Goal: Information Seeking & Learning: Understand process/instructions

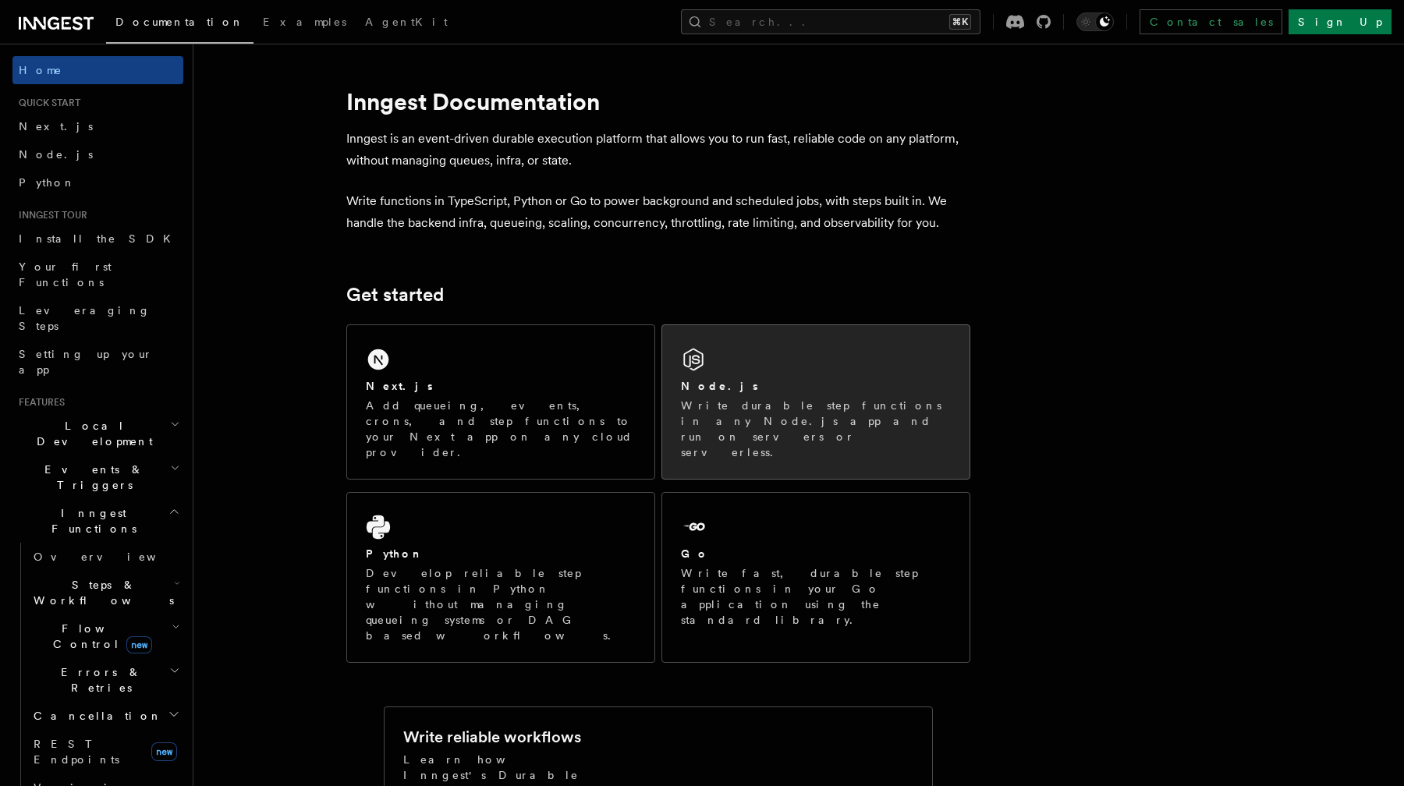
click at [777, 378] on div "Node.js" at bounding box center [816, 386] width 270 height 16
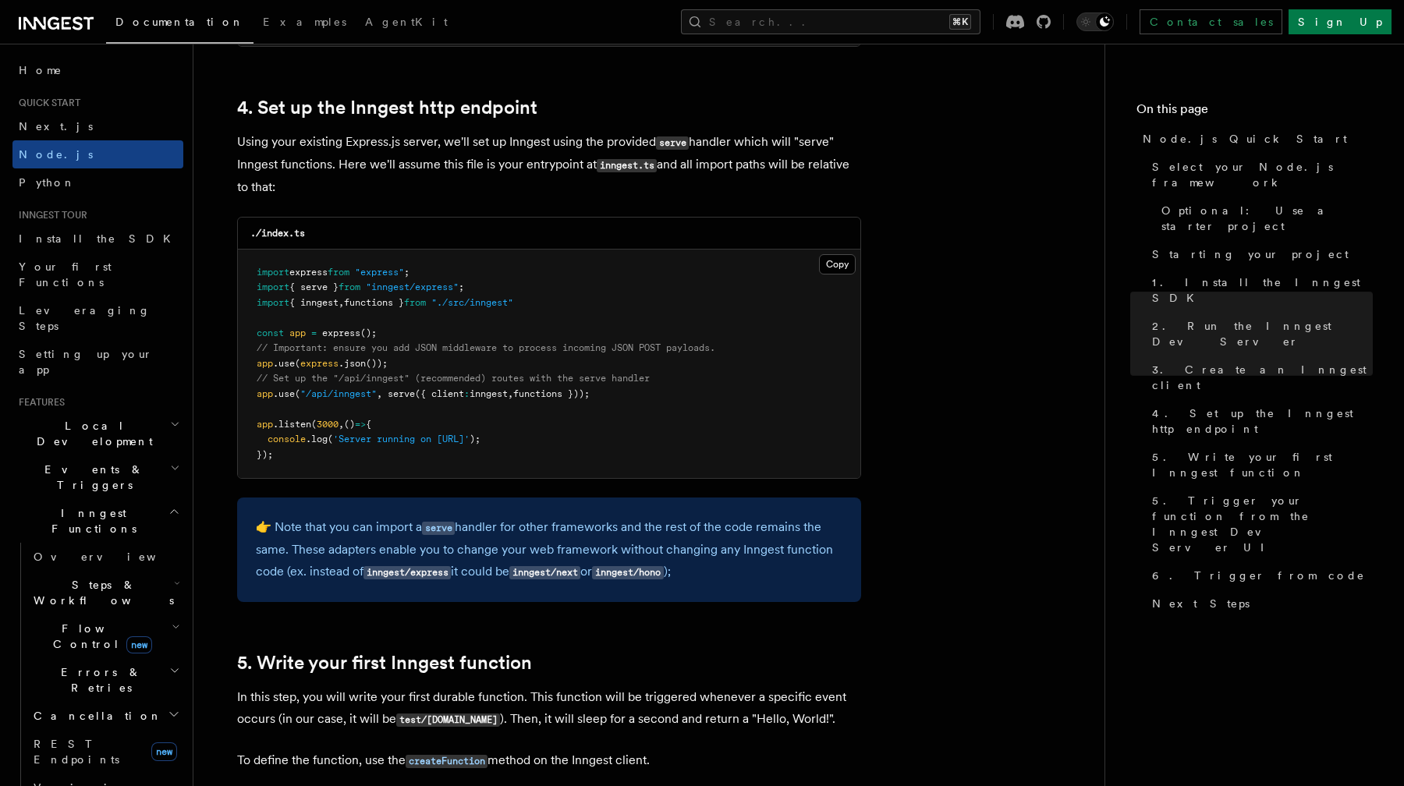
scroll to position [2337, 0]
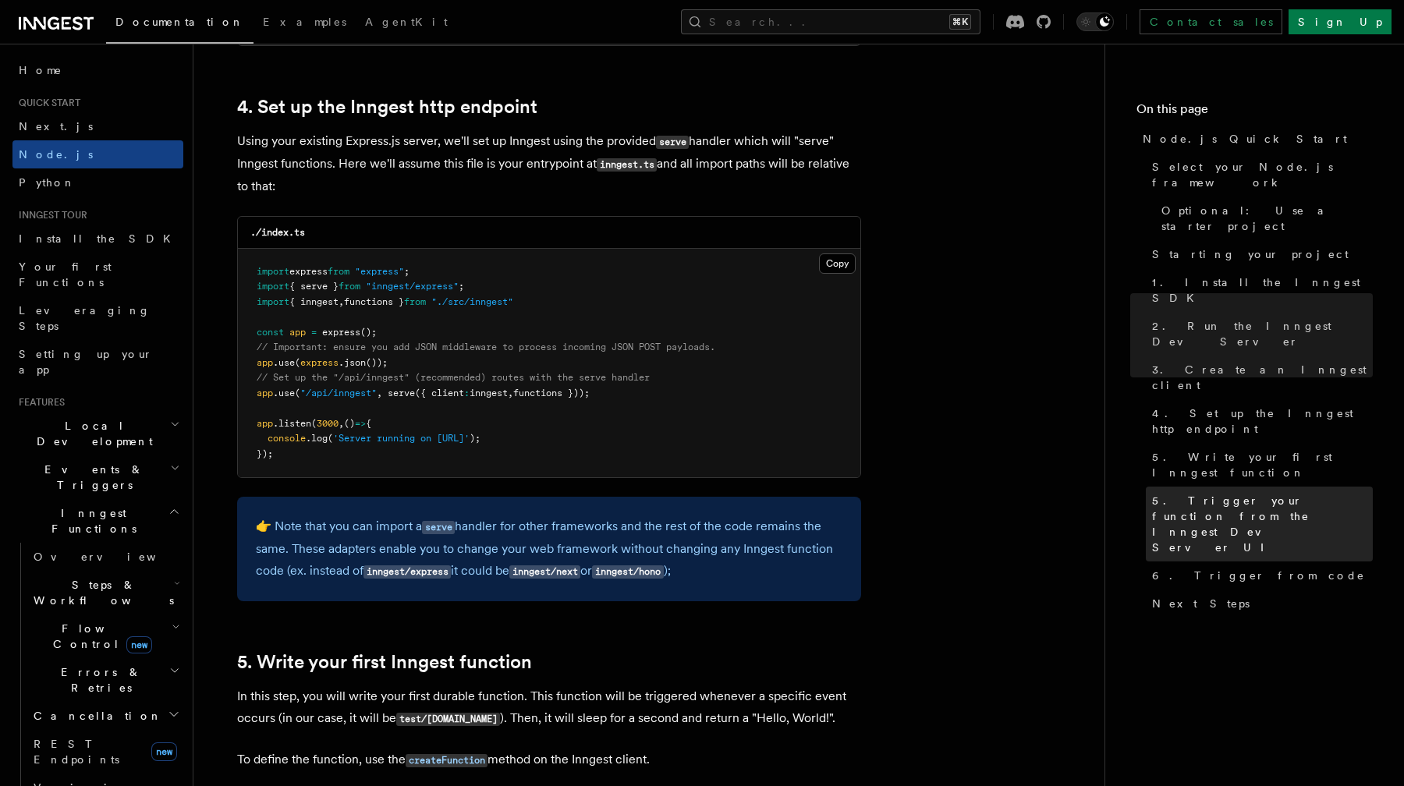
click at [1241, 493] on span "5. Trigger your function from the Inngest Dev Server UI" at bounding box center [1262, 524] width 221 height 62
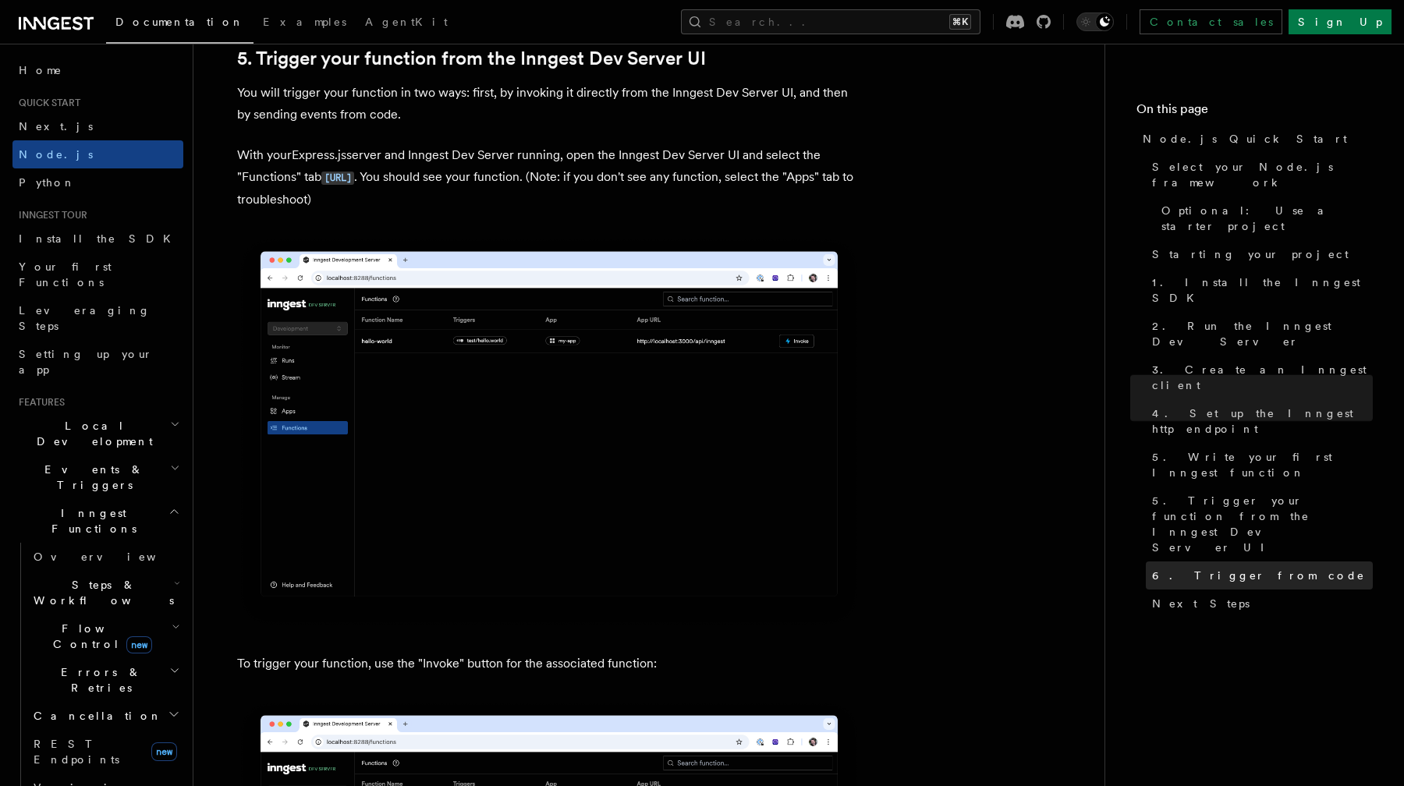
click at [1246, 568] on span "6. Trigger from code" at bounding box center [1258, 576] width 213 height 16
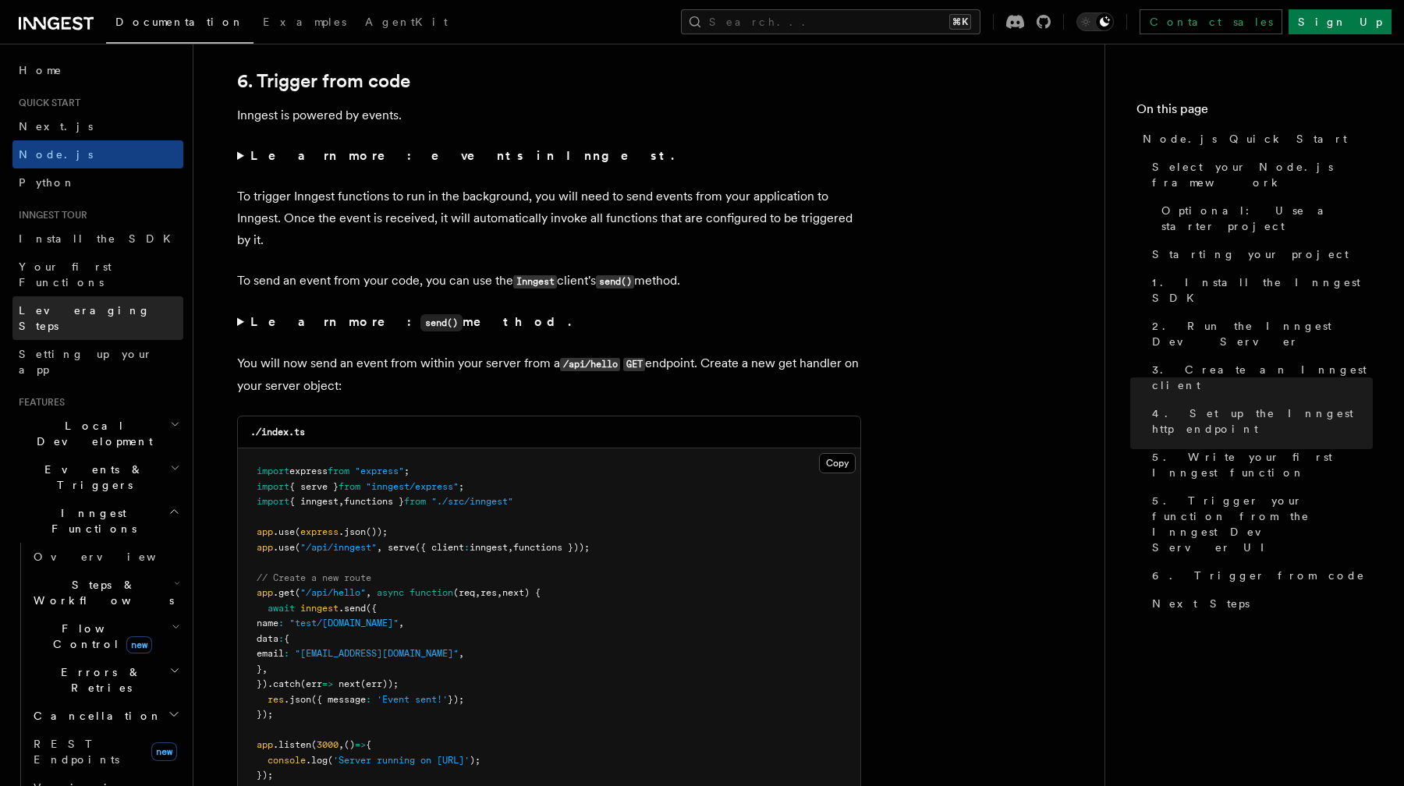
click at [90, 304] on link "Leveraging Steps" at bounding box center [97, 318] width 171 height 44
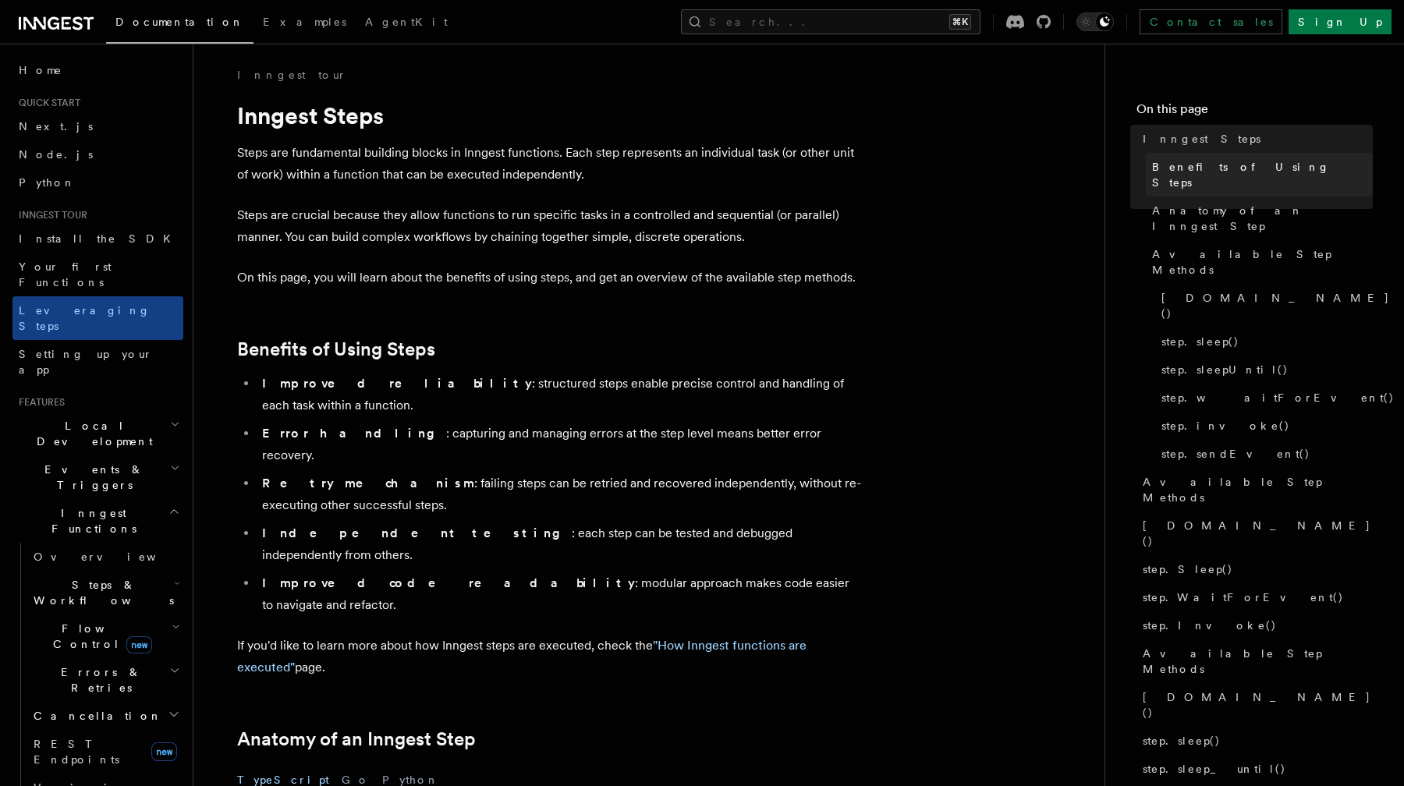
click at [1206, 166] on span "Benefits of Using Steps" at bounding box center [1262, 174] width 221 height 31
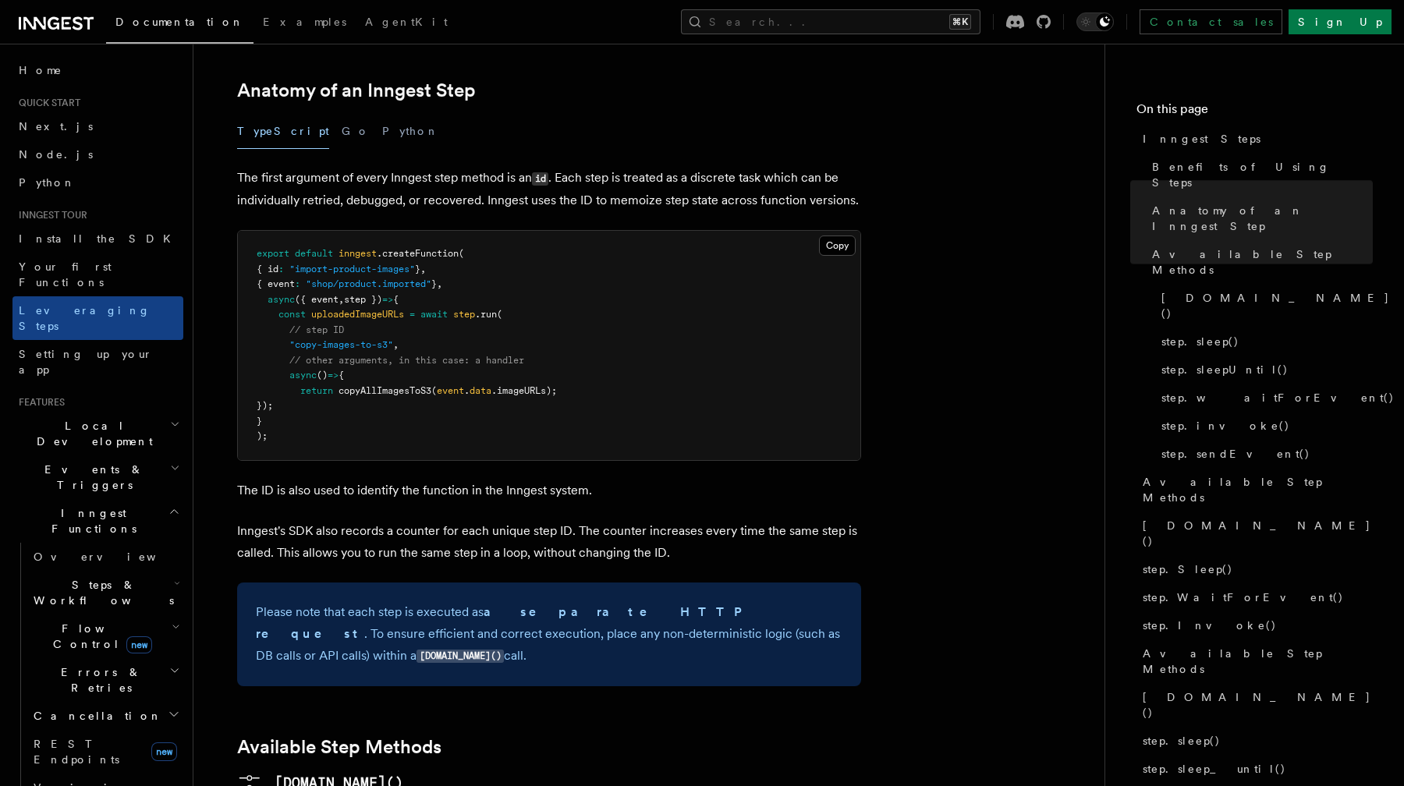
scroll to position [660, 0]
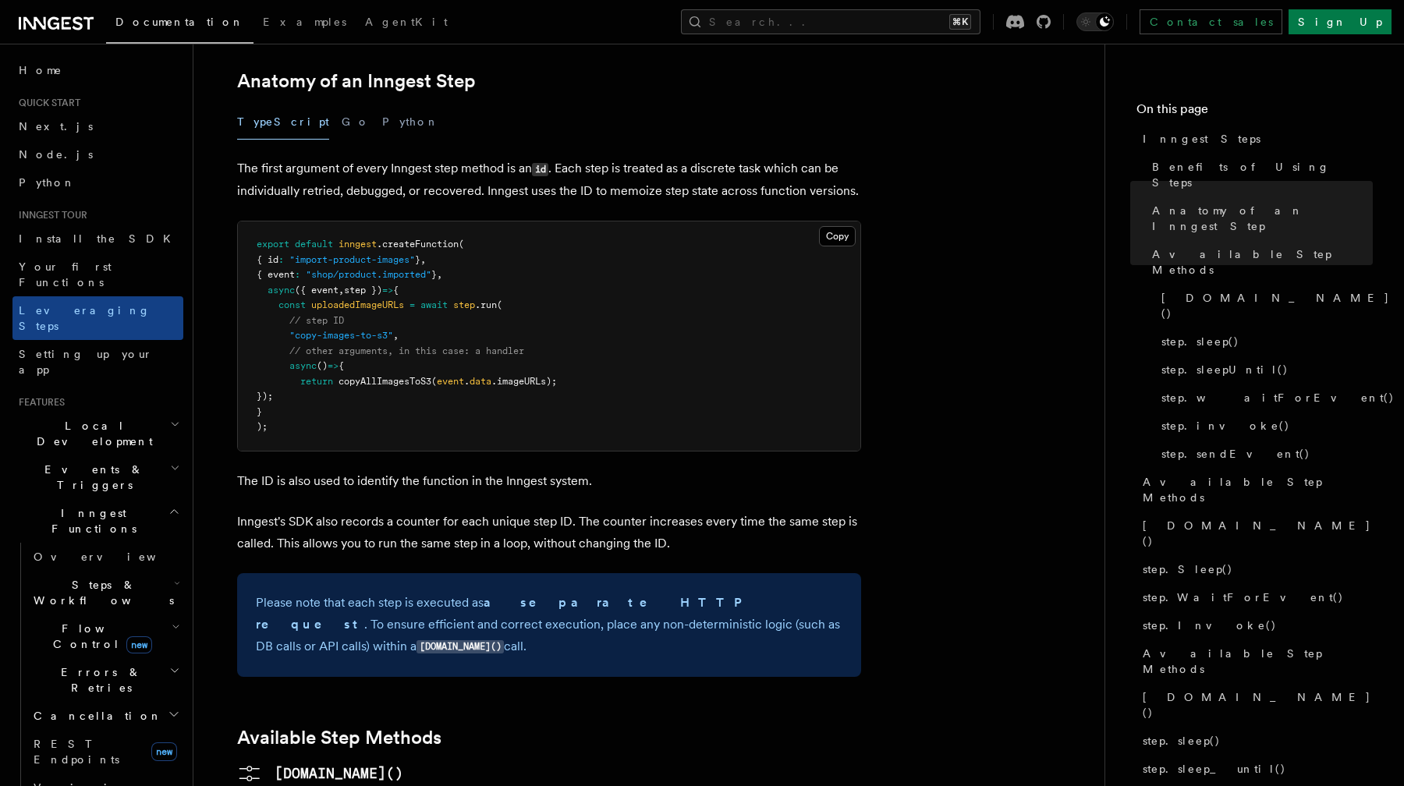
drag, startPoint x: 520, startPoint y: 293, endPoint x: 540, endPoint y: 313, distance: 28.7
click at [540, 313] on pre "export default inngest .createFunction ( { id : "import-product-images" } , { e…" at bounding box center [549, 336] width 623 height 229
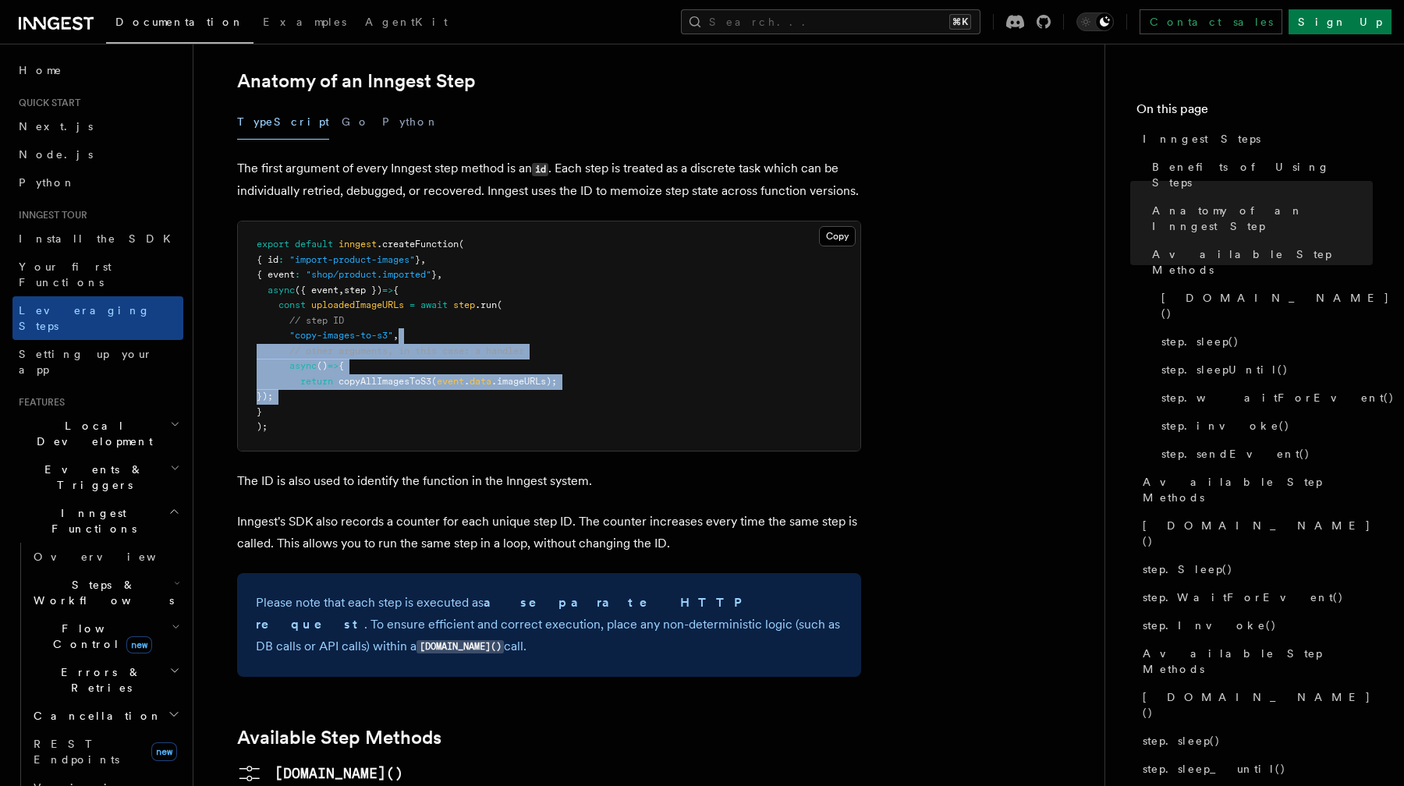
drag, startPoint x: 540, startPoint y: 313, endPoint x: 481, endPoint y: 243, distance: 91.3
click at [481, 243] on pre "export default inngest .createFunction ( { id : "import-product-images" } , { e…" at bounding box center [549, 336] width 623 height 229
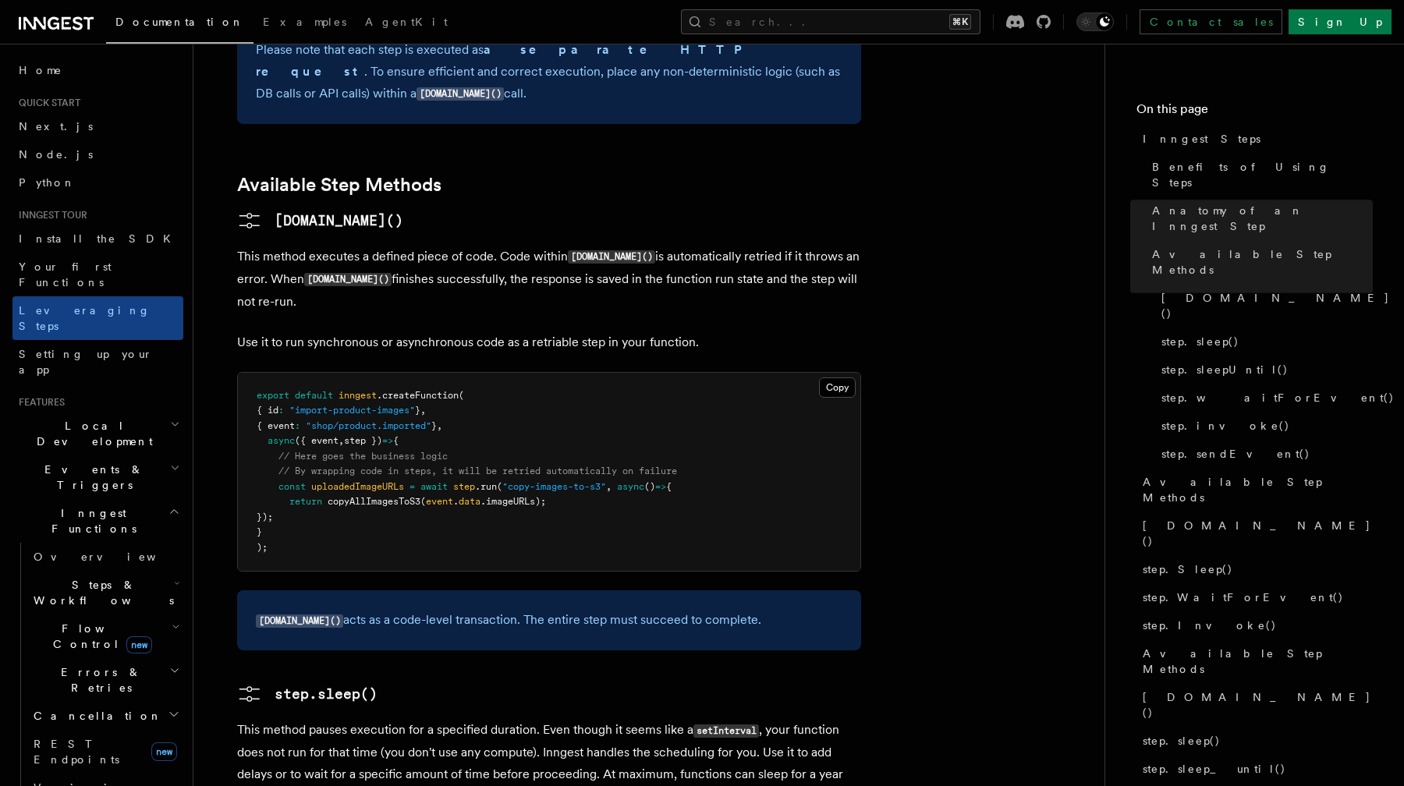
scroll to position [1210, 0]
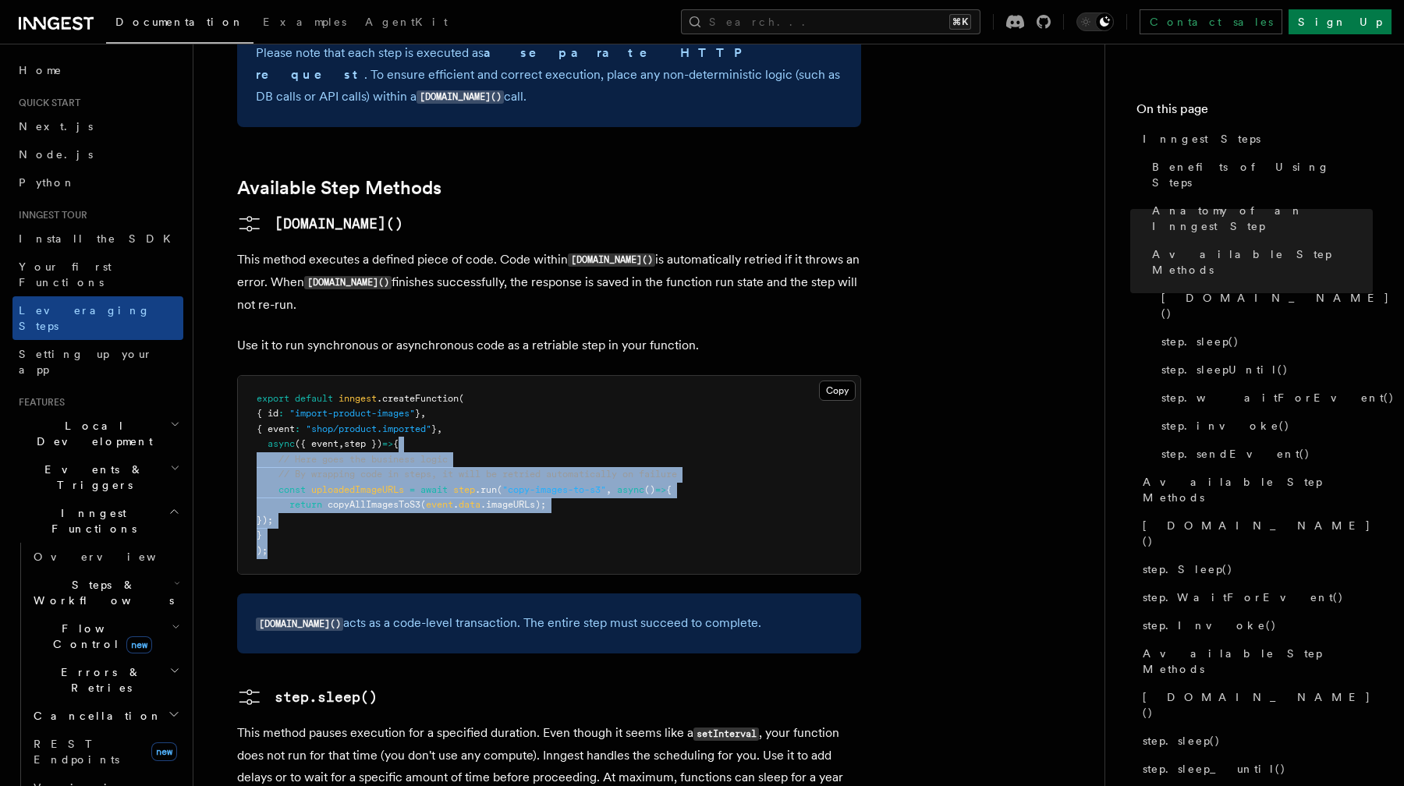
drag, startPoint x: 480, startPoint y: 332, endPoint x: 607, endPoint y: 441, distance: 167.1
click at [607, 441] on pre "export default inngest .createFunction ( { id : "import-product-images" } , { e…" at bounding box center [549, 475] width 623 height 199
drag, startPoint x: 607, startPoint y: 441, endPoint x: 534, endPoint y: 353, distance: 113.6
click at [534, 376] on pre "export default inngest .createFunction ( { id : "import-product-images" } , { e…" at bounding box center [549, 475] width 623 height 199
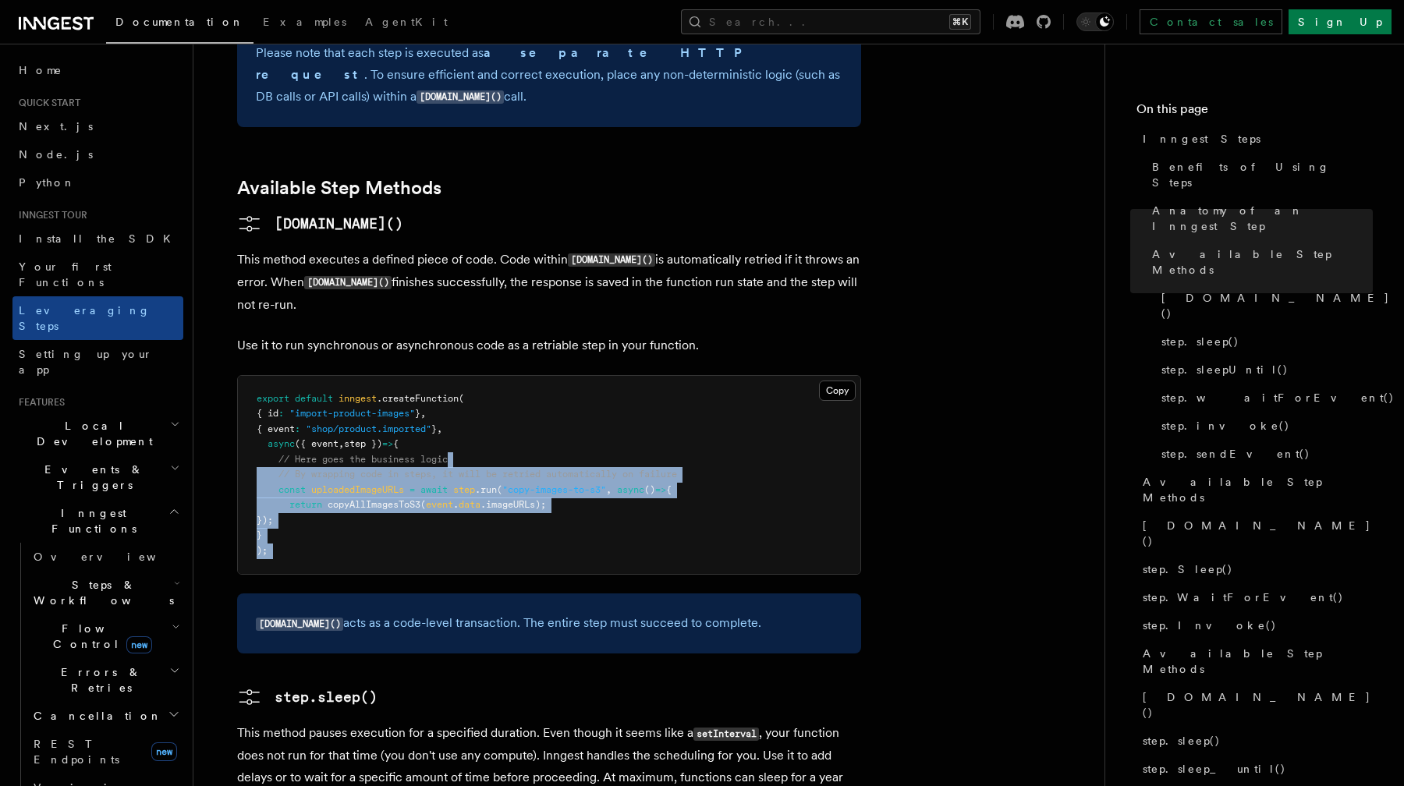
click at [534, 376] on pre "export default inngest .createFunction ( { id : "import-product-images" } , { e…" at bounding box center [549, 475] width 623 height 199
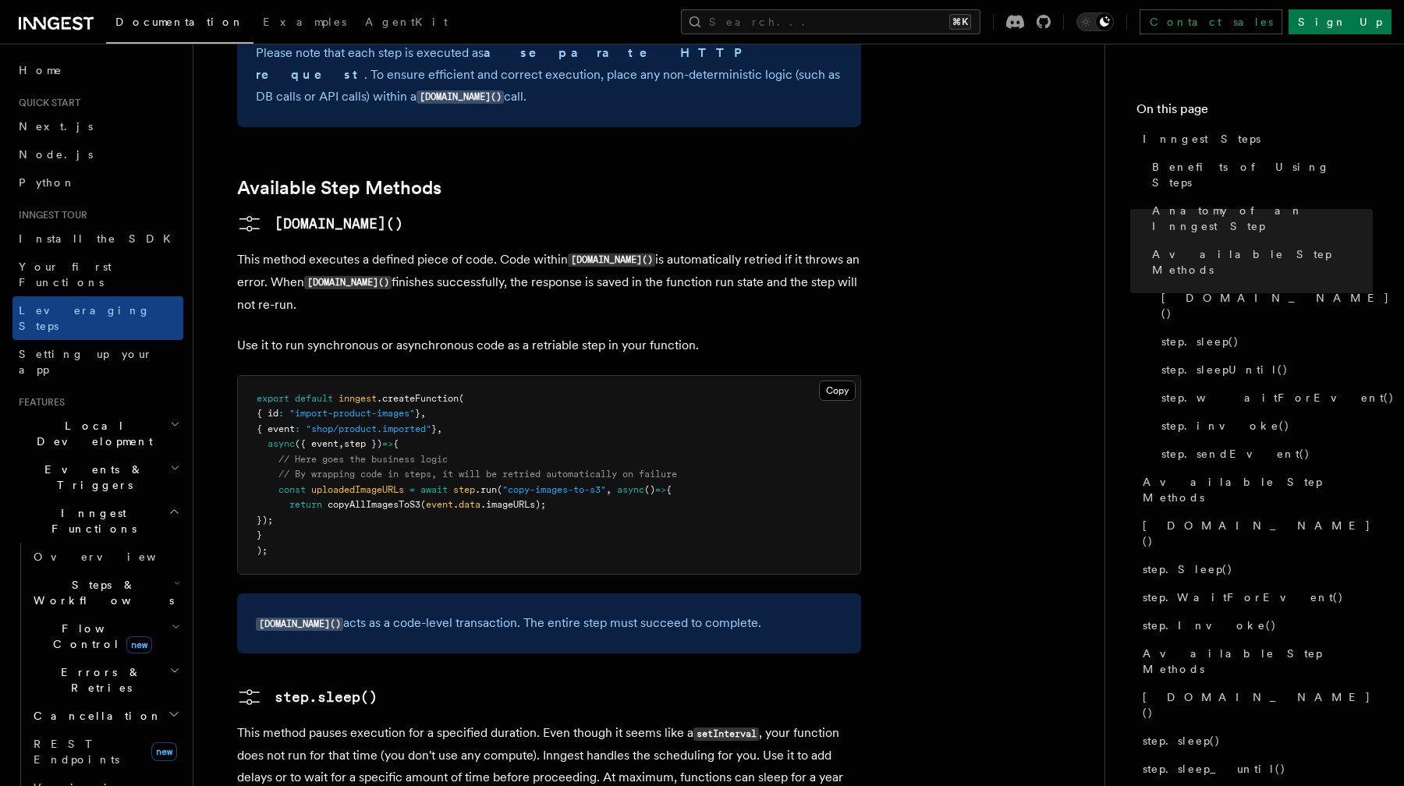
drag, startPoint x: 534, startPoint y: 353, endPoint x: 604, endPoint y: 411, distance: 90.3
click at [604, 411] on pre "export default inngest .createFunction ( { id : "import-product-images" } , { e…" at bounding box center [549, 475] width 623 height 199
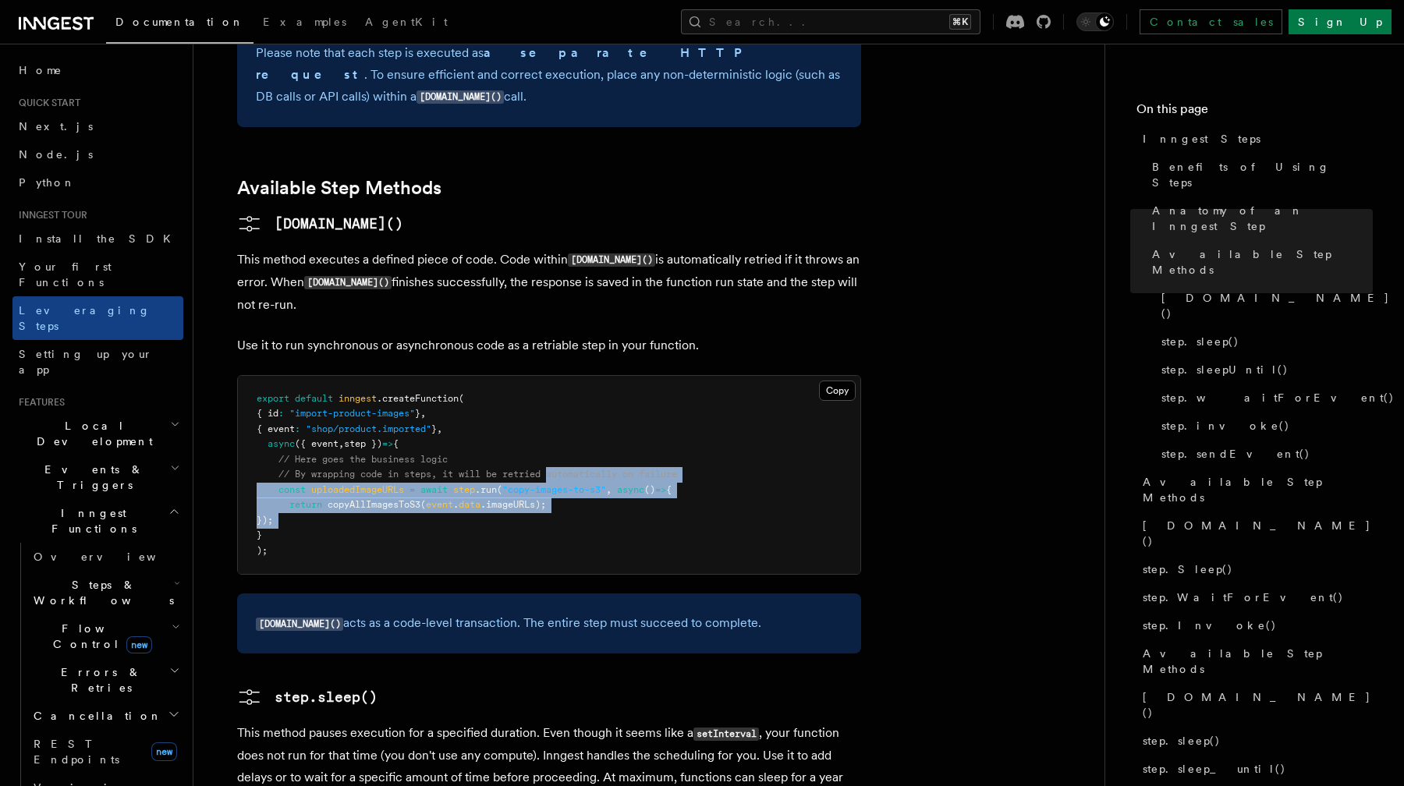
drag, startPoint x: 604, startPoint y: 411, endPoint x: 568, endPoint y: 368, distance: 55.9
click at [568, 376] on pre "export default inngest .createFunction ( { id : "import-product-images" } , { e…" at bounding box center [549, 475] width 623 height 199
click at [568, 469] on span "// By wrapping code in steps, it will be retried automatically on failure" at bounding box center [478, 474] width 399 height 11
drag, startPoint x: 568, startPoint y: 368, endPoint x: 623, endPoint y: 427, distance: 80.6
click at [623, 427] on pre "export default inngest .createFunction ( { id : "import-product-images" } , { e…" at bounding box center [549, 475] width 623 height 199
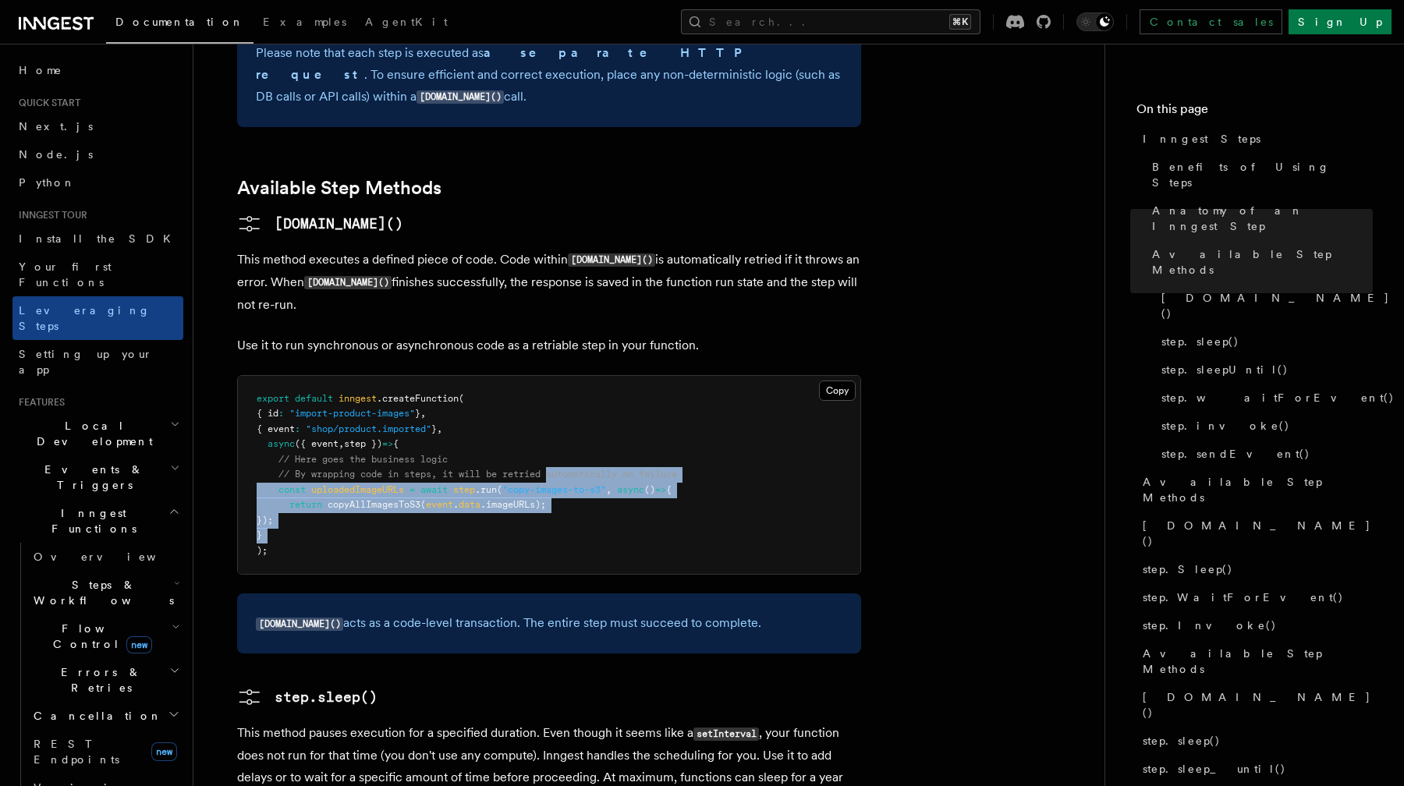
click at [623, 427] on pre "export default inngest .createFunction ( { id : "import-product-images" } , { e…" at bounding box center [549, 475] width 623 height 199
drag, startPoint x: 623, startPoint y: 427, endPoint x: 564, endPoint y: 353, distance: 94.9
click at [564, 376] on pre "export default inngest .createFunction ( { id : "import-product-images" } , { e…" at bounding box center [549, 475] width 623 height 199
drag, startPoint x: 564, startPoint y: 353, endPoint x: 642, endPoint y: 430, distance: 109.8
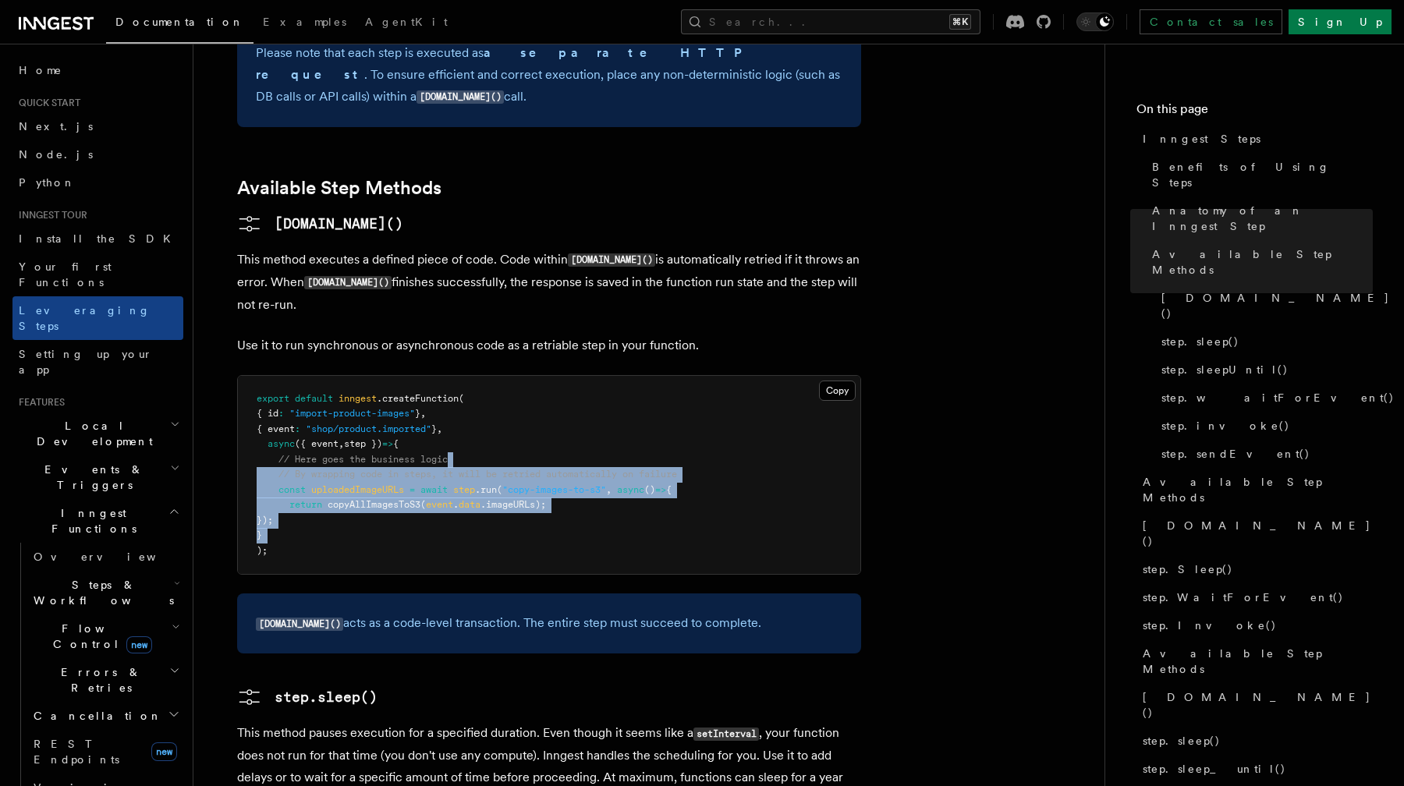
click at [642, 430] on pre "export default inngest .createFunction ( { id : "import-product-images" } , { e…" at bounding box center [549, 475] width 623 height 199
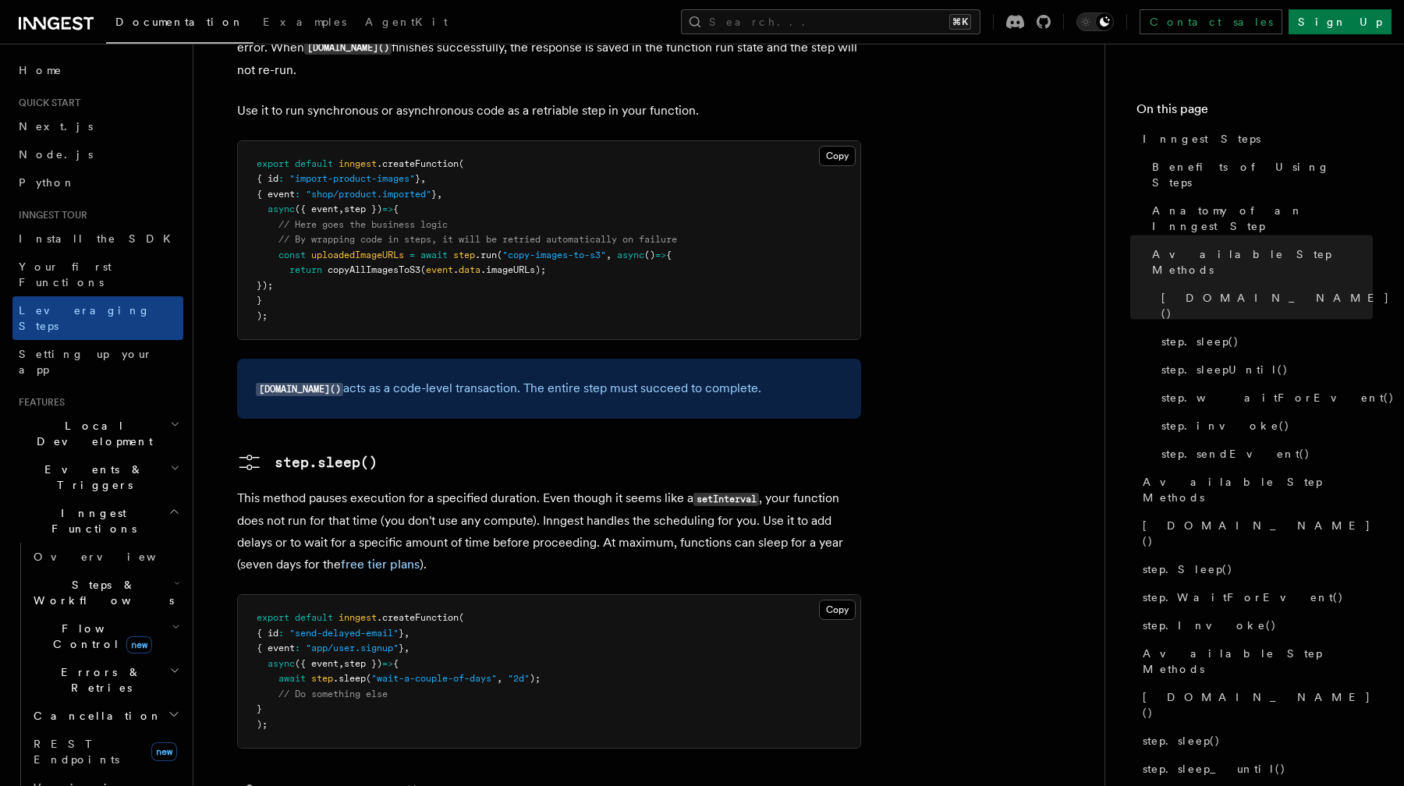
scroll to position [1454, 0]
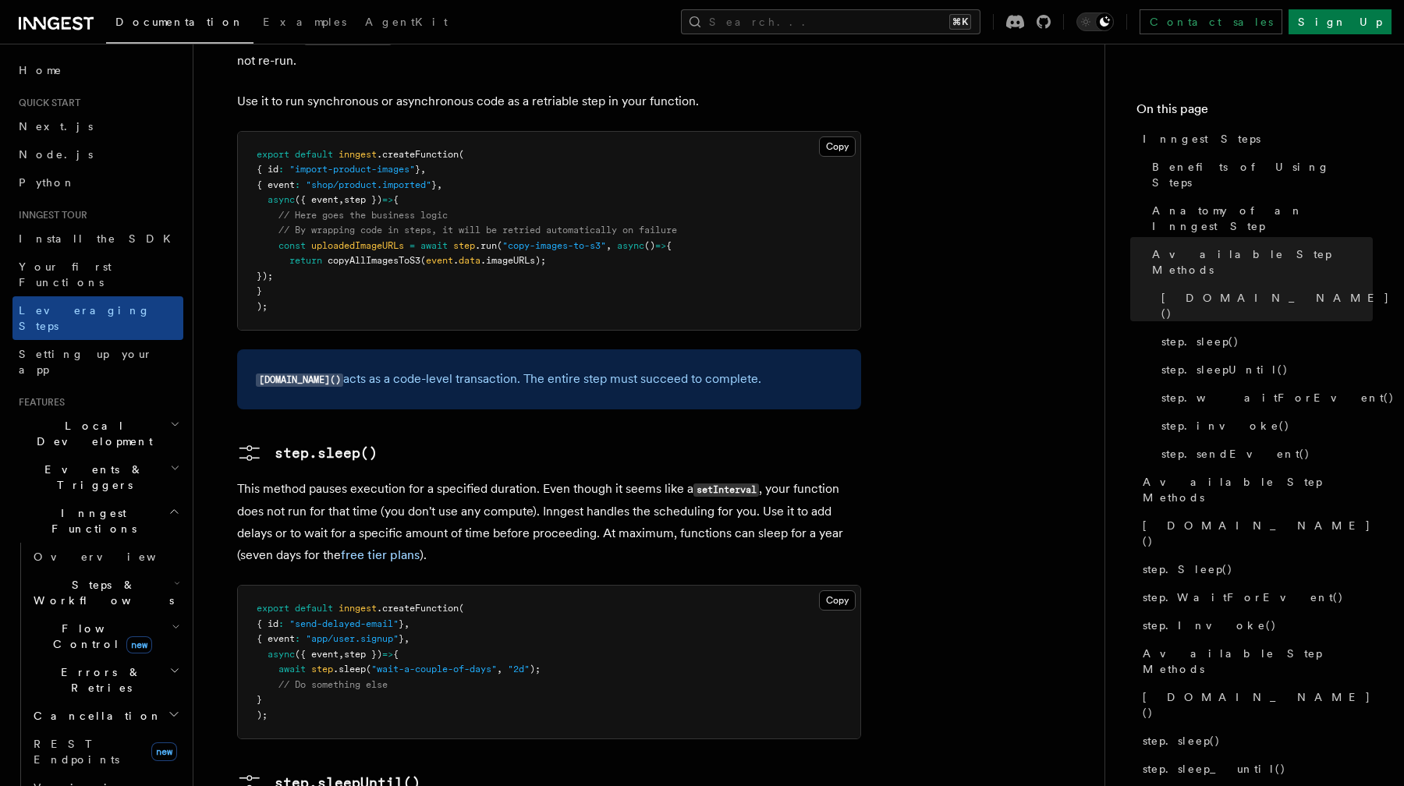
drag, startPoint x: 587, startPoint y: 293, endPoint x: 561, endPoint y: 257, distance: 43.5
click at [561, 349] on div "step.run() acts as a code-level transaction. The entire step must succeed to co…" at bounding box center [549, 379] width 624 height 60
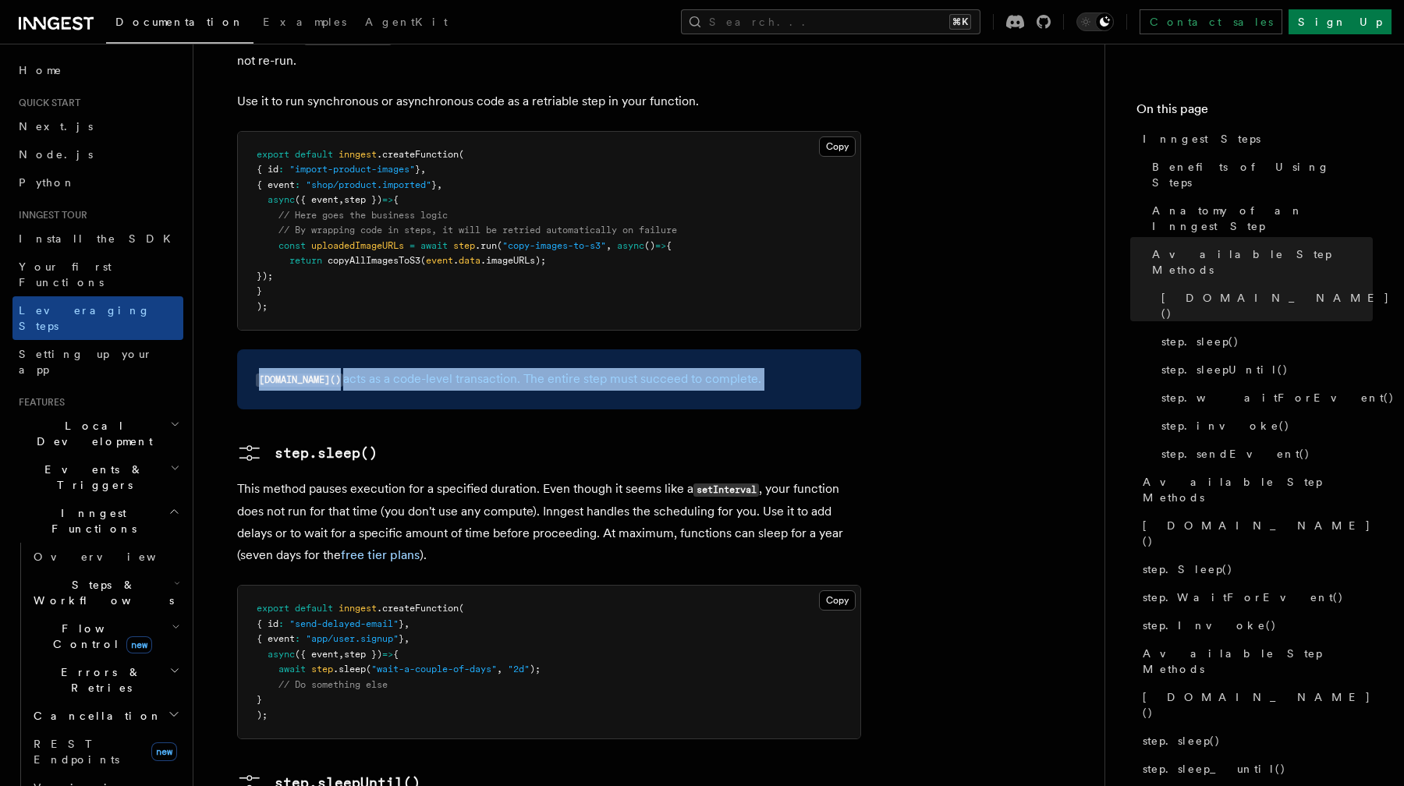
drag, startPoint x: 561, startPoint y: 257, endPoint x: 613, endPoint y: 298, distance: 66.2
click at [613, 349] on div "step.run() acts as a code-level transaction. The entire step must succeed to co…" at bounding box center [549, 379] width 624 height 60
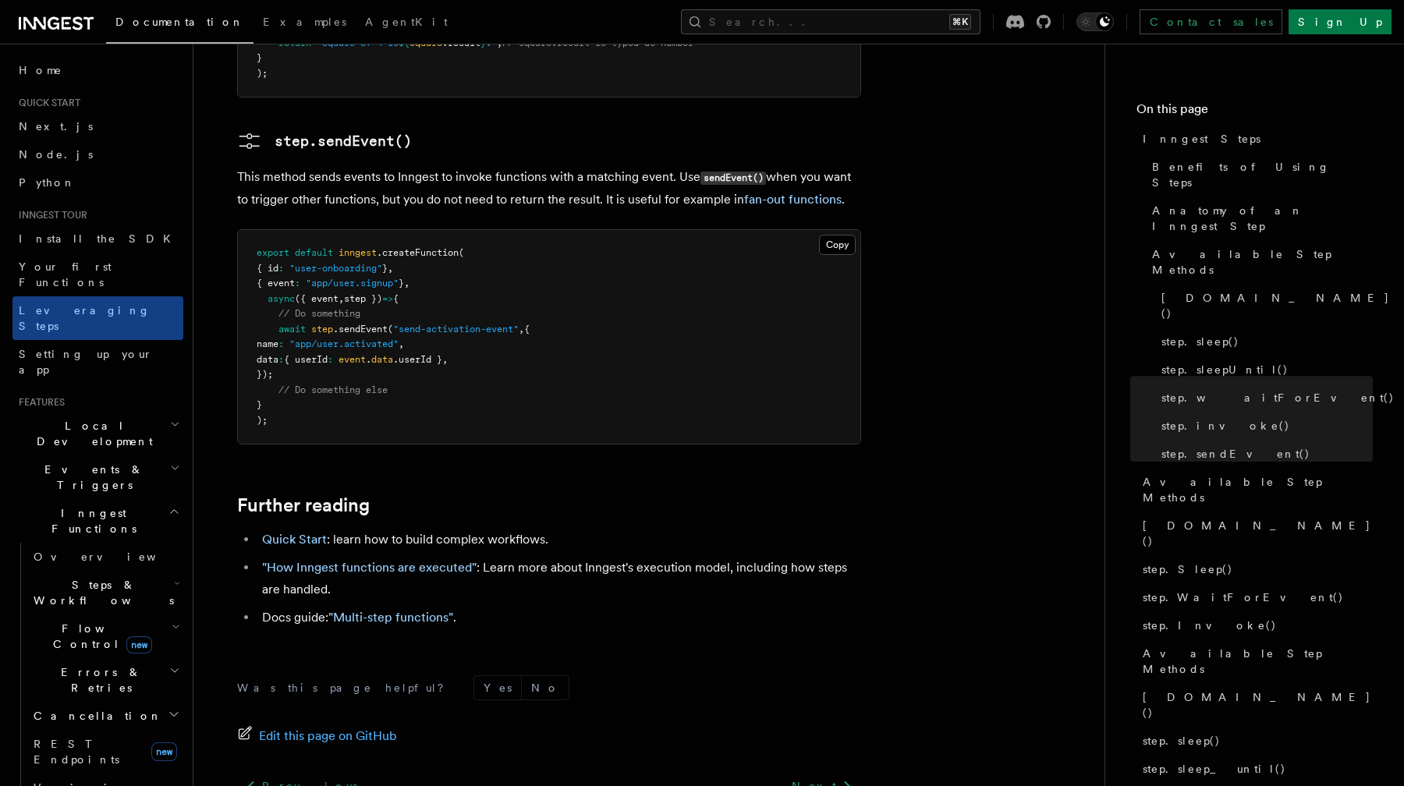
scroll to position [3314, 0]
